Goal: Contribute content: Add original content to the website for others to see

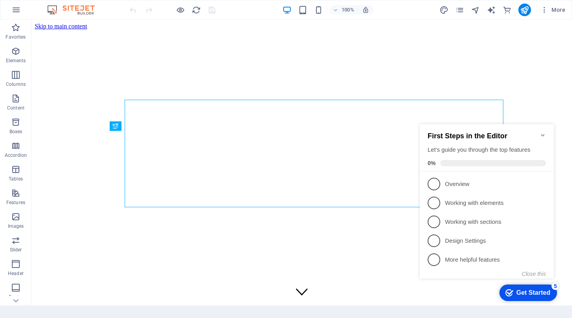
click at [543, 132] on icon "Minimize checklist" at bounding box center [542, 135] width 6 height 6
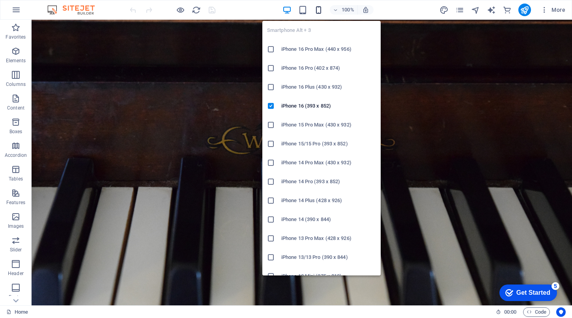
click at [320, 15] on div "Smartphone Alt + 3 iPhone 16 Pro Max (440 x 956) iPhone 16 Pro (402 x 874) iPho…" at bounding box center [321, 145] width 118 height 261
click at [315, 6] on icon "button" at bounding box center [318, 10] width 9 height 9
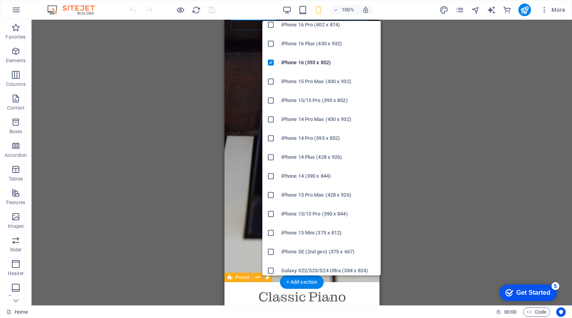
scroll to position [41, 0]
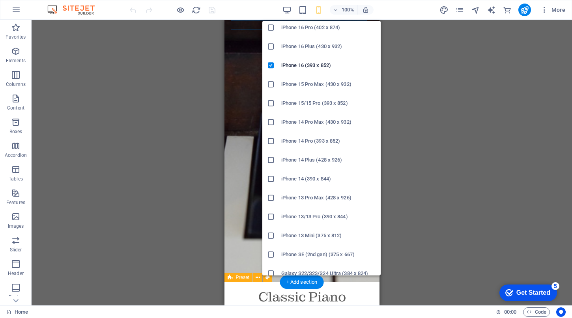
click at [321, 255] on h6 "iPhone SE (2nd gen) (375 x 667)" at bounding box center [328, 254] width 95 height 9
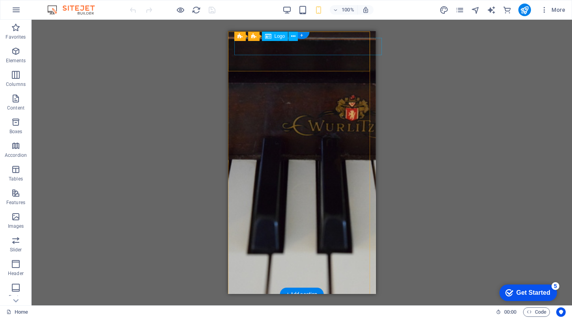
scroll to position [0, 0]
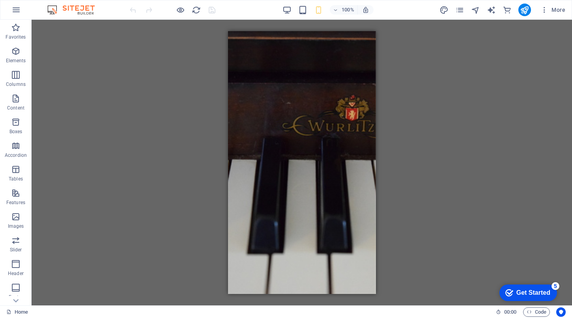
click at [316, 2] on div "100% More" at bounding box center [285, 9] width 571 height 19
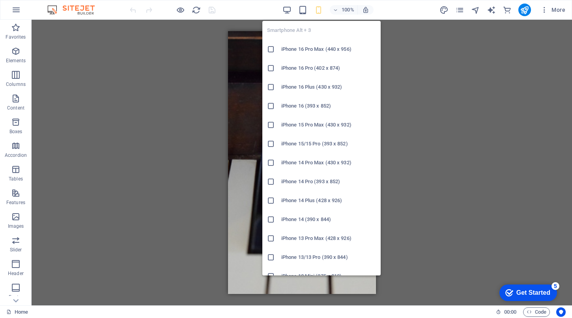
click at [316, 7] on icon "button" at bounding box center [318, 10] width 9 height 9
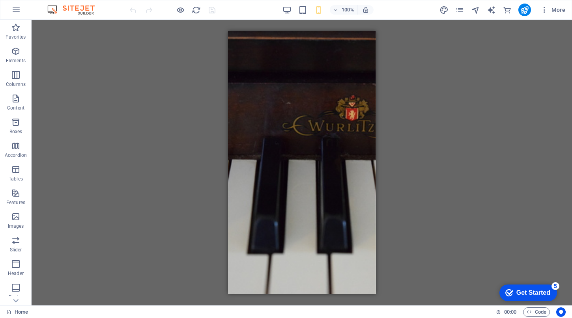
click at [321, 7] on icon "button" at bounding box center [318, 10] width 9 height 9
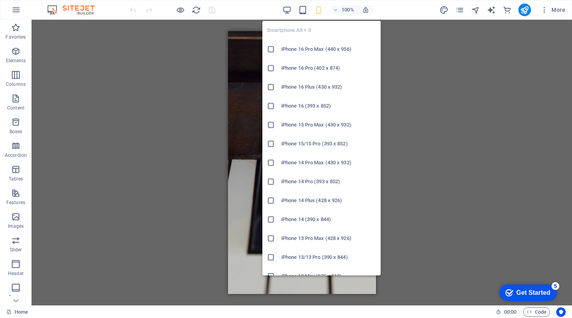
click at [320, 46] on h6 "iPhone 16 Pro Max (440 x 956)" at bounding box center [328, 49] width 95 height 9
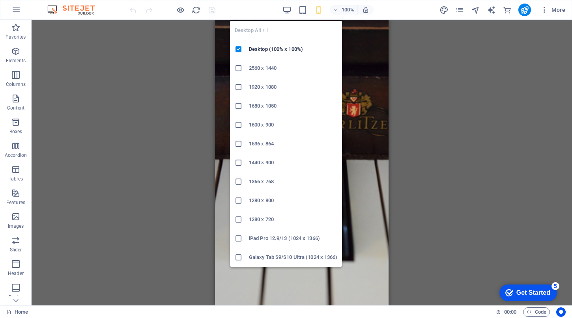
click at [286, 17] on div "Desktop Alt + 1 Desktop (100% x 100%) 2560 x 1440 1920 x 1080 1680 x 1050 1600 …" at bounding box center [286, 141] width 112 height 252
click at [285, 8] on icon "button" at bounding box center [286, 10] width 9 height 9
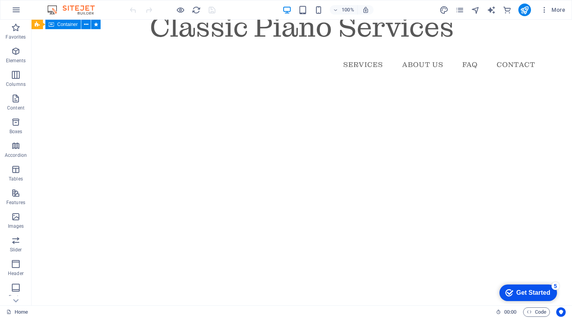
scroll to position [364, 0]
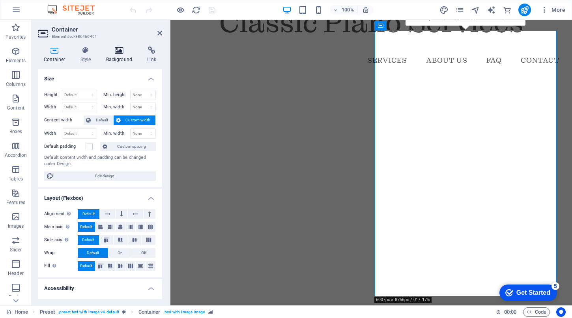
click at [117, 61] on h4 "Background" at bounding box center [120, 55] width 41 height 17
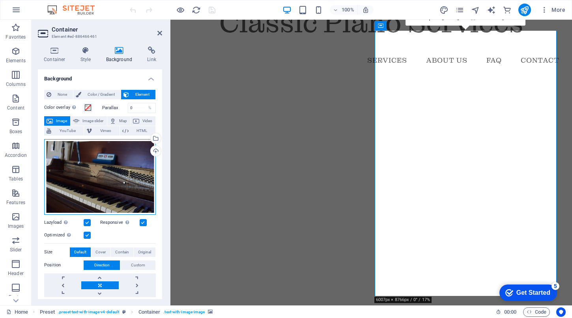
click at [117, 187] on div "Drag files here, click to choose files or select files from Files or our free s…" at bounding box center [100, 177] width 112 height 76
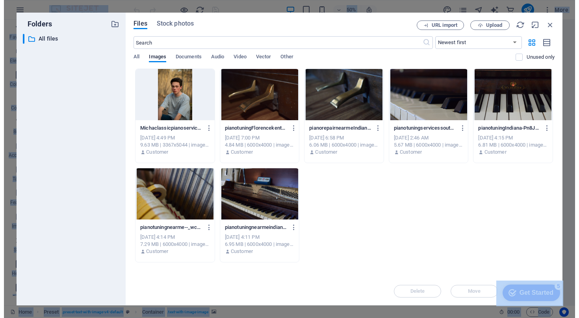
scroll to position [322, 0]
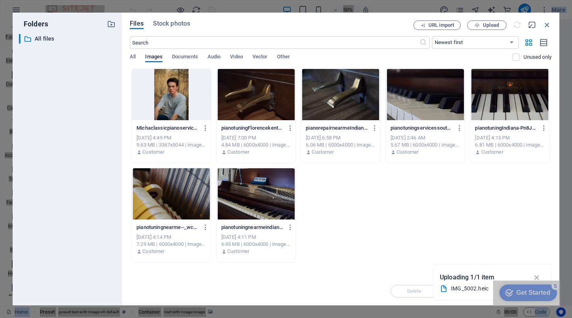
click at [533, 299] on div "checkmark Get Started 5" at bounding box center [528, 293] width 58 height 17
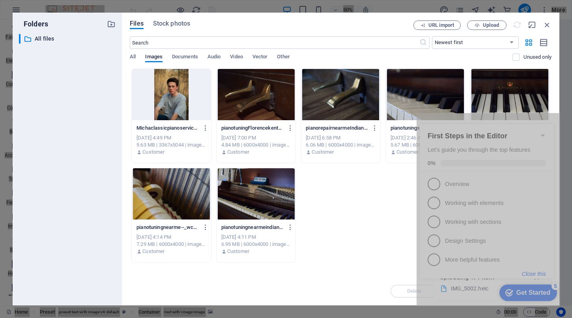
click at [534, 273] on button "Close this" at bounding box center [533, 274] width 24 height 6
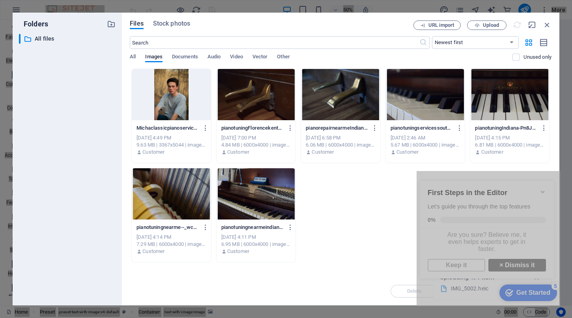
click at [503, 267] on link "× Dismiss it" at bounding box center [517, 265] width 58 height 13
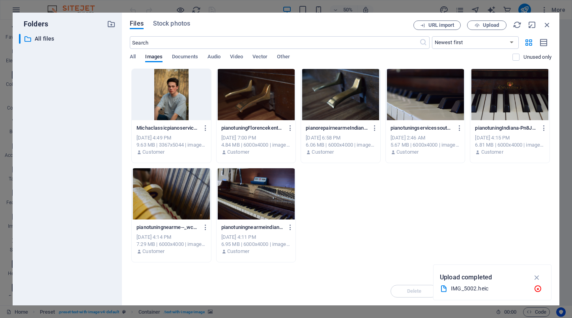
click at [492, 280] on div "Upload completed" at bounding box center [491, 277] width 105 height 13
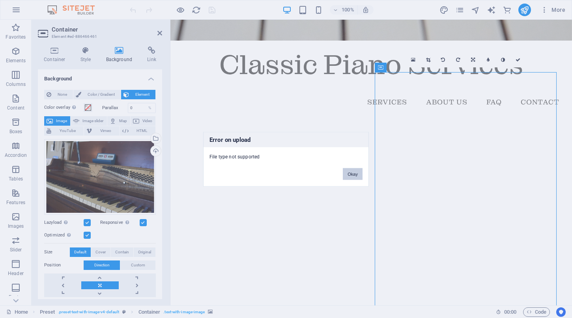
click at [349, 168] on button "Okay" at bounding box center [353, 174] width 20 height 12
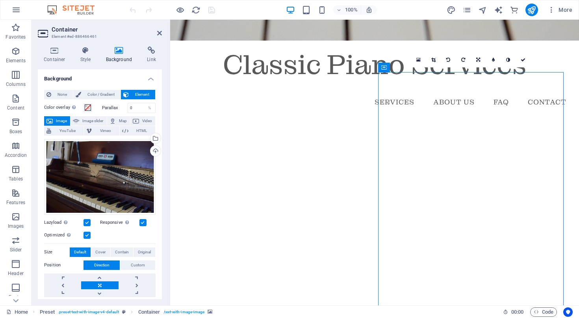
click at [114, 48] on icon at bounding box center [119, 51] width 38 height 8
click at [117, 50] on icon at bounding box center [119, 51] width 38 height 8
click at [80, 151] on div "Drag files here, click to choose files or select files from Files or our free s…" at bounding box center [100, 177] width 112 height 76
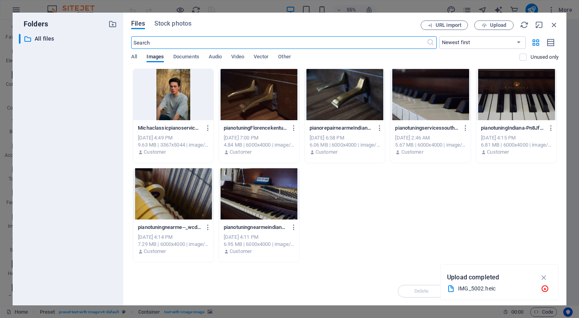
click at [80, 151] on div "​ All files All files" at bounding box center [68, 166] width 98 height 265
click at [192, 56] on span "Documents" at bounding box center [186, 57] width 26 height 11
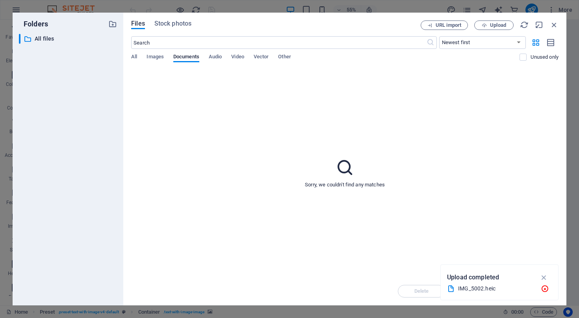
click at [162, 53] on div "​ Newest first Oldest first Name (A-Z) Name (Z-A) Size (0-9) Size (9-0) Resolut…" at bounding box center [345, 52] width 428 height 32
click at [159, 56] on span "Images" at bounding box center [155, 57] width 17 height 11
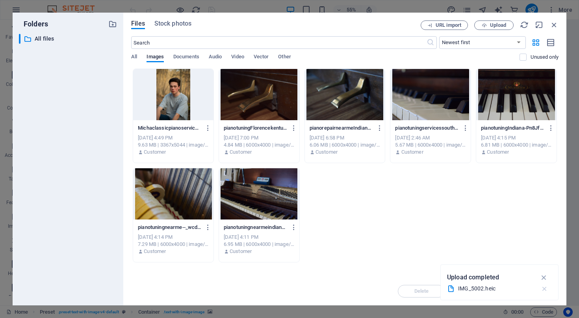
click at [547, 292] on icon "button" at bounding box center [545, 289] width 8 height 8
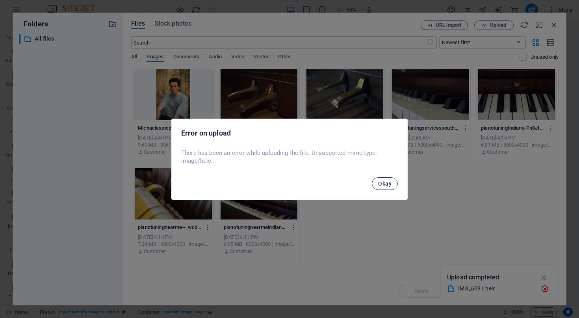
click at [387, 187] on button "Okay" at bounding box center [385, 183] width 26 height 13
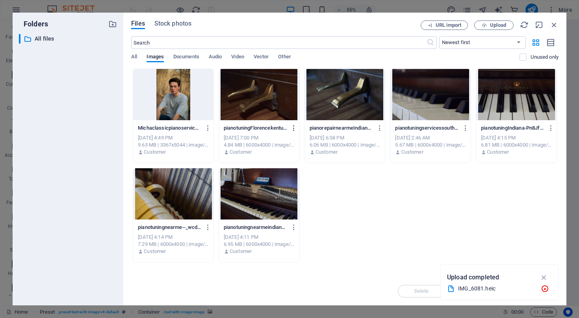
click at [291, 127] on icon "button" at bounding box center [294, 128] width 7 height 7
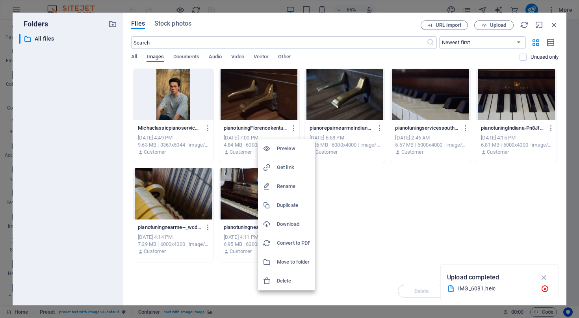
click at [290, 144] on h6 "Preview" at bounding box center [294, 148] width 34 height 9
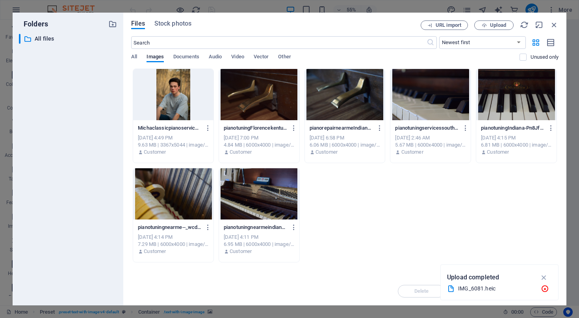
click at [483, 289] on div "IMG_6081.heic" at bounding box center [496, 288] width 76 height 9
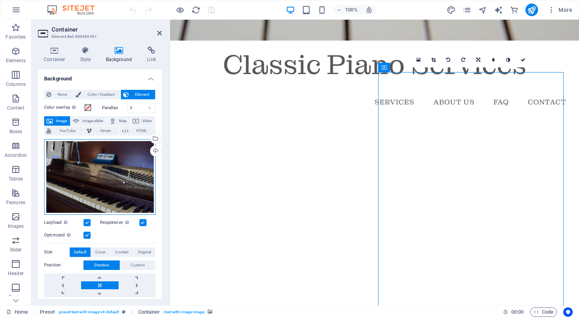
click at [100, 176] on div "Drag files here, click to choose files or select files from Files or our free s…" at bounding box center [100, 177] width 112 height 76
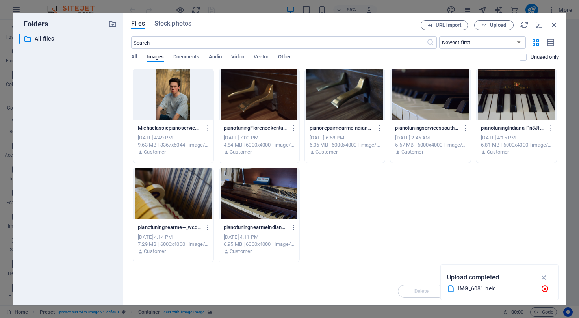
click at [100, 176] on div "​ All files All files" at bounding box center [68, 166] width 98 height 265
click at [544, 276] on icon "button" at bounding box center [544, 277] width 9 height 9
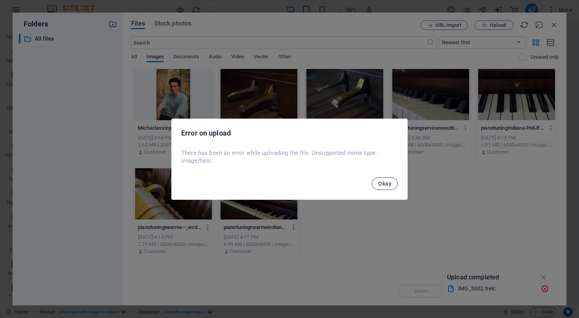
click at [392, 183] on button "Okay" at bounding box center [385, 183] width 26 height 13
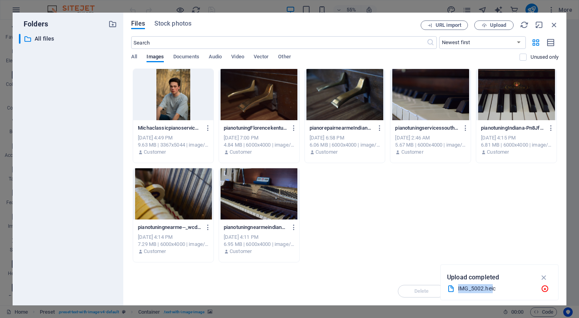
drag, startPoint x: 493, startPoint y: 288, endPoint x: 460, endPoint y: 289, distance: 32.8
click at [460, 289] on div "IMG_5002.heic" at bounding box center [496, 288] width 76 height 9
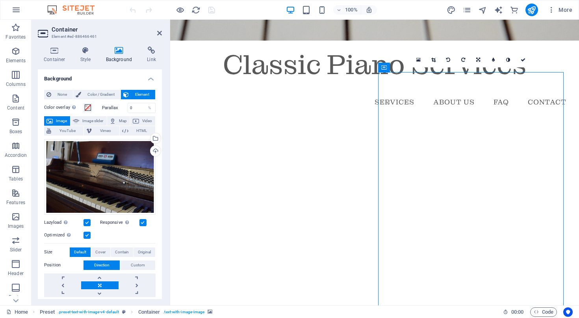
click at [157, 28] on h2 "Container" at bounding box center [107, 29] width 110 height 7
click at [96, 151] on div "Drag files here, click to choose files or select files from Files or our free s…" at bounding box center [100, 177] width 112 height 76
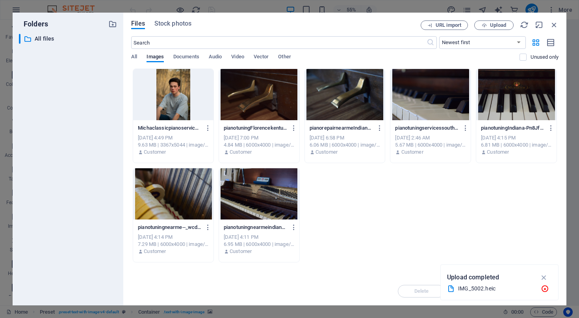
click at [96, 151] on div "​ All files All files" at bounding box center [68, 166] width 98 height 265
click at [187, 60] on span "Documents" at bounding box center [186, 57] width 26 height 11
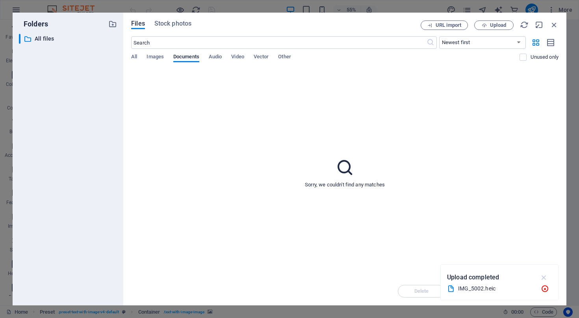
click at [546, 274] on icon "button" at bounding box center [544, 277] width 9 height 9
click at [151, 56] on span "Images" at bounding box center [155, 57] width 17 height 11
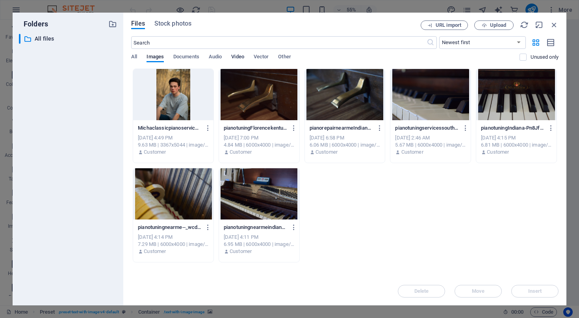
click at [241, 58] on span "Video" at bounding box center [237, 57] width 13 height 11
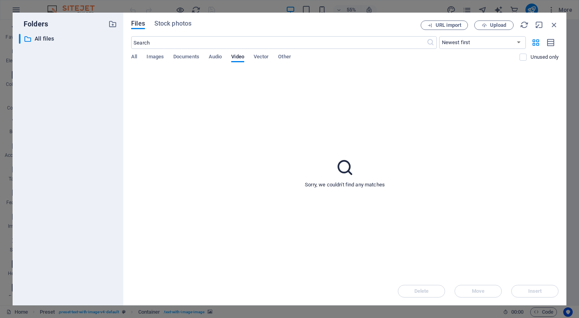
click at [140, 54] on div "All Images Documents Audio Video Vector Other" at bounding box center [325, 61] width 389 height 15
click at [136, 55] on span "All" at bounding box center [134, 57] width 6 height 11
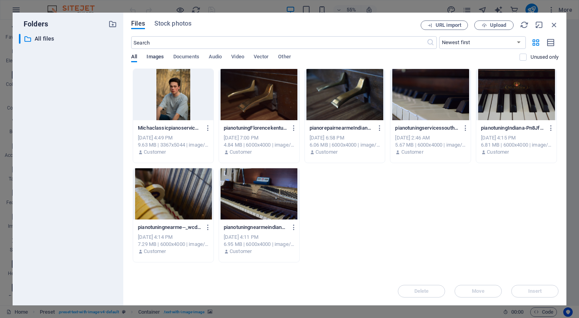
click at [157, 59] on span "Images" at bounding box center [155, 57] width 17 height 11
click at [188, 57] on span "Documents" at bounding box center [186, 57] width 26 height 11
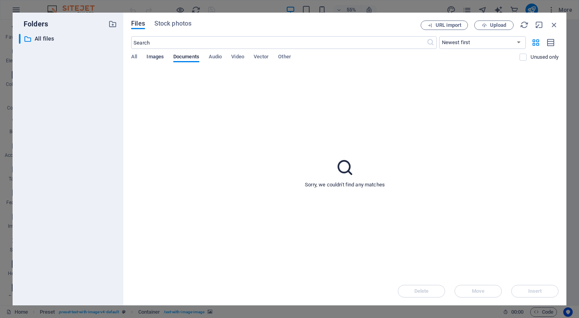
click at [147, 55] on span "Images" at bounding box center [155, 57] width 17 height 11
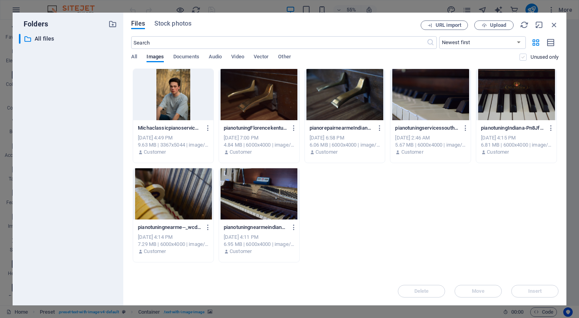
click at [526, 57] on label at bounding box center [523, 57] width 7 height 7
click at [0, 0] on input "checkbox" at bounding box center [0, 0] width 0 height 0
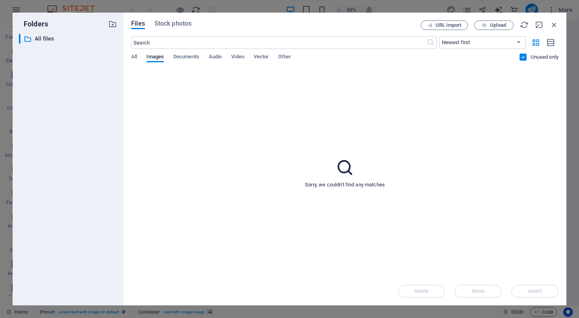
click at [526, 57] on label at bounding box center [523, 57] width 7 height 7
click at [0, 0] on input "checkbox" at bounding box center [0, 0] width 0 height 0
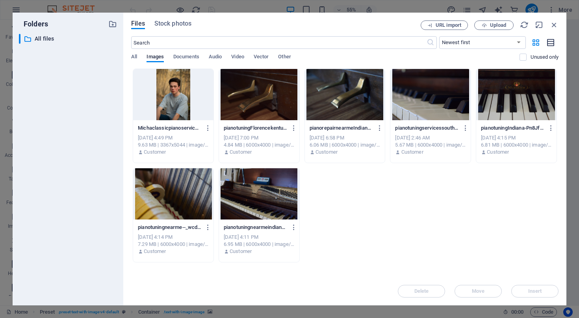
click at [549, 43] on icon "button" at bounding box center [551, 42] width 9 height 9
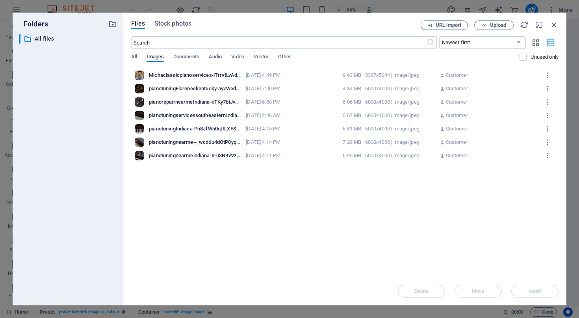
click at [549, 43] on icon "button" at bounding box center [551, 42] width 9 height 9
click at [533, 43] on icon "button" at bounding box center [536, 42] width 9 height 9
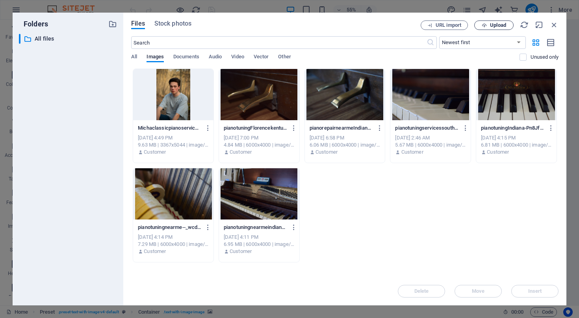
click at [486, 24] on icon "button" at bounding box center [484, 25] width 5 height 5
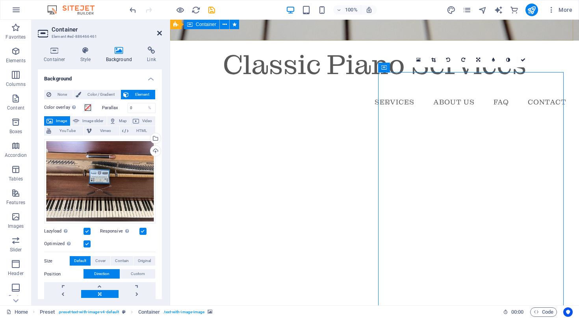
click at [158, 31] on icon at bounding box center [159, 33] width 5 height 6
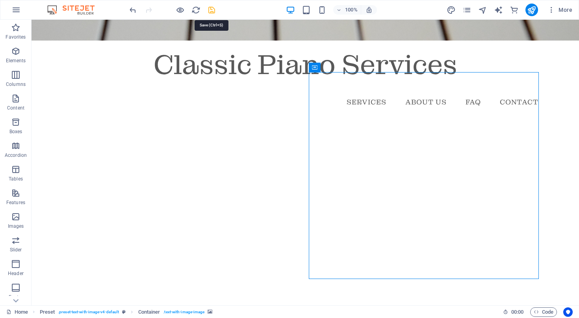
click at [211, 9] on icon "save" at bounding box center [211, 10] width 9 height 9
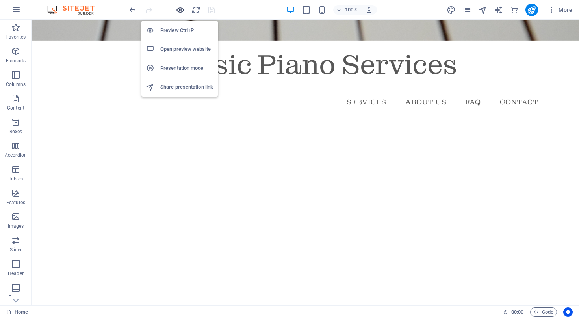
click at [178, 6] on icon "button" at bounding box center [180, 10] width 9 height 9
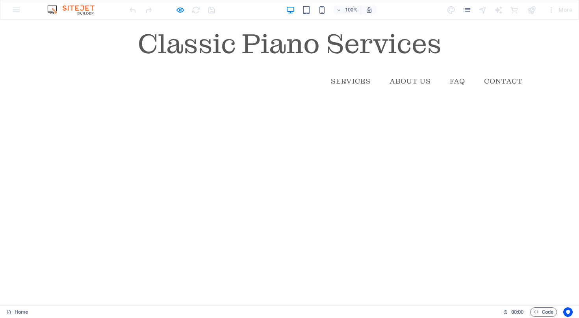
scroll to position [277, 0]
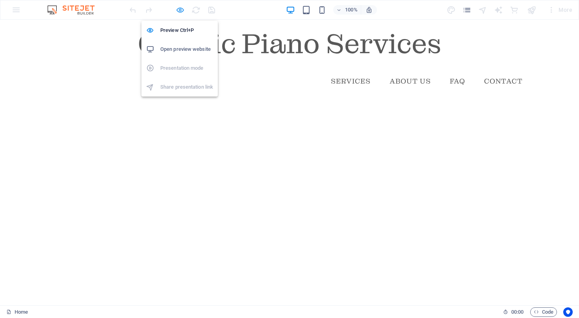
click at [178, 7] on icon "button" at bounding box center [180, 10] width 9 height 9
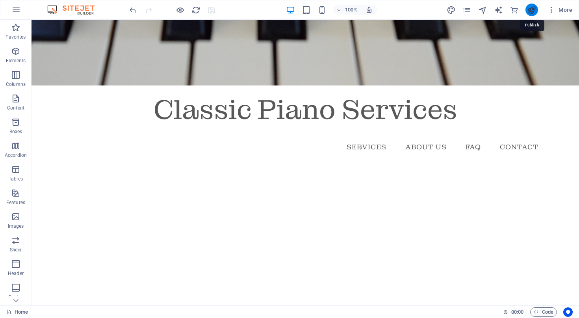
click at [531, 9] on icon "publish" at bounding box center [531, 10] width 9 height 9
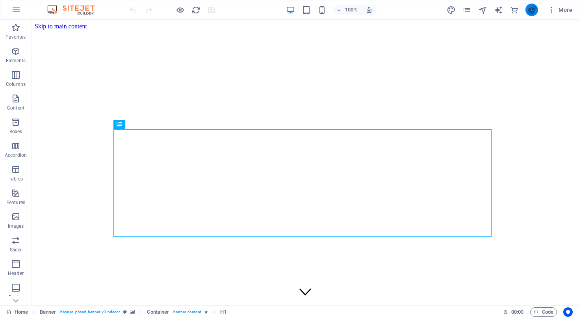
click at [536, 11] on icon "publish" at bounding box center [531, 10] width 9 height 9
click at [534, 11] on icon "publish" at bounding box center [531, 10] width 9 height 9
click at [529, 10] on icon "publish" at bounding box center [531, 10] width 9 height 9
click at [533, 9] on icon "publish" at bounding box center [531, 10] width 9 height 9
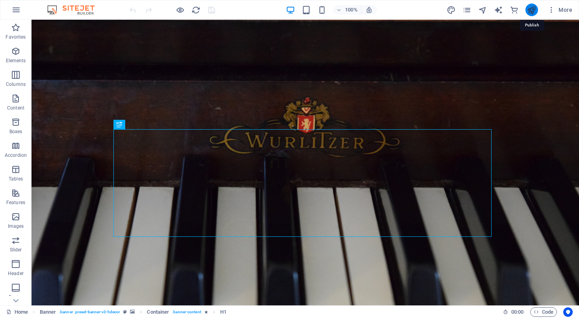
click at [534, 13] on icon "publish" at bounding box center [531, 10] width 9 height 9
